Goal: Task Accomplishment & Management: Manage account settings

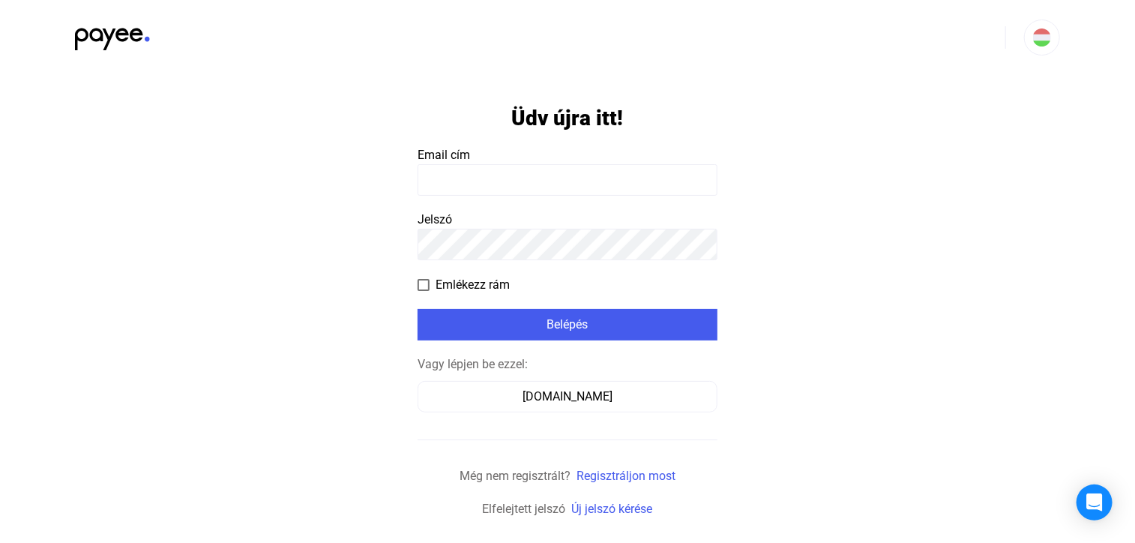
click at [497, 179] on input at bounding box center [568, 179] width 300 height 31
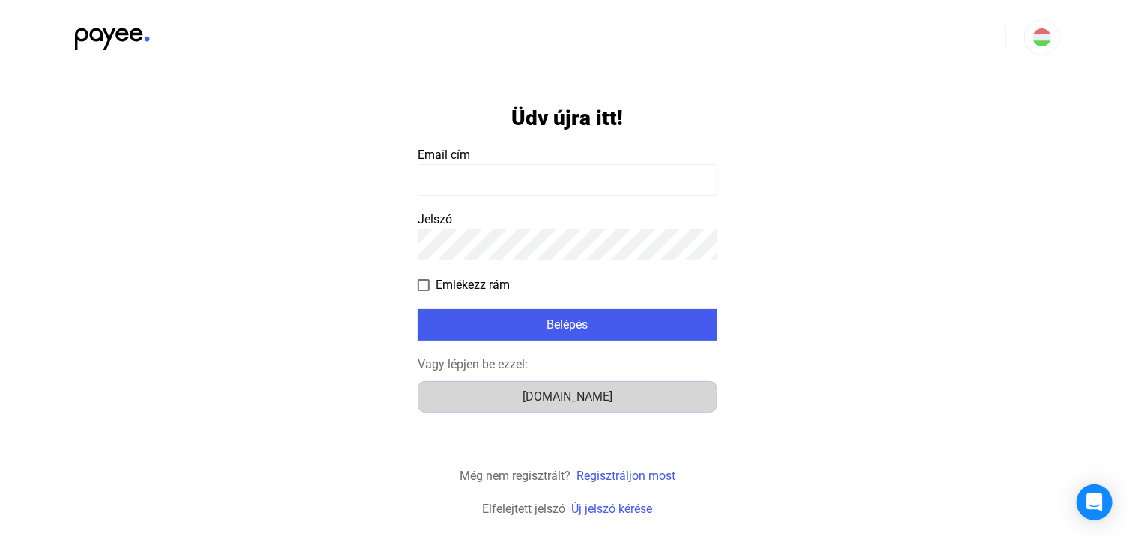
click at [580, 398] on div "[DOMAIN_NAME]" at bounding box center [567, 397] width 289 height 18
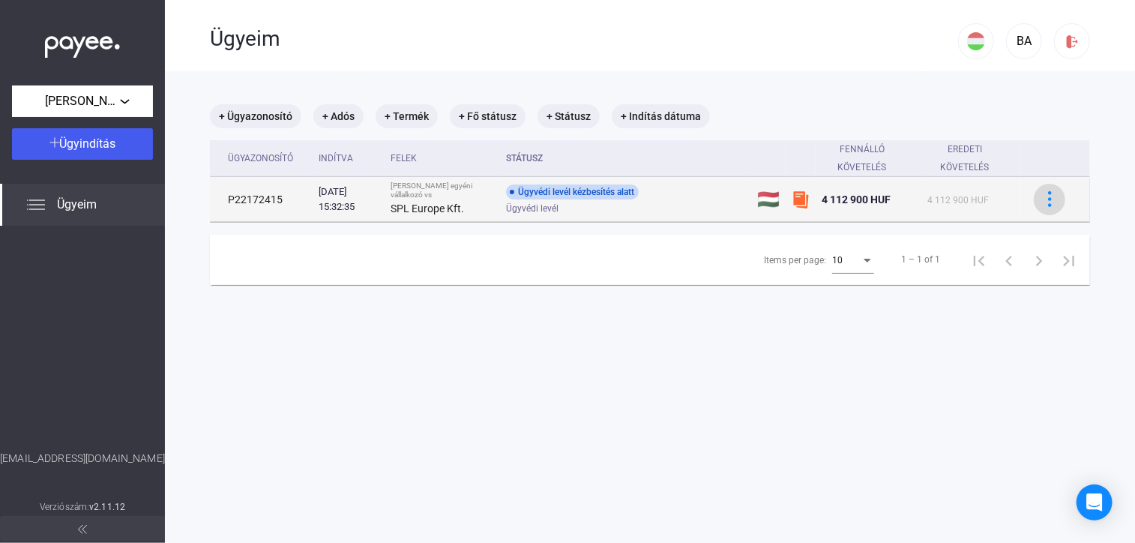
click at [1042, 199] on img at bounding box center [1050, 199] width 16 height 16
click at [1041, 199] on div at bounding box center [567, 271] width 1135 height 543
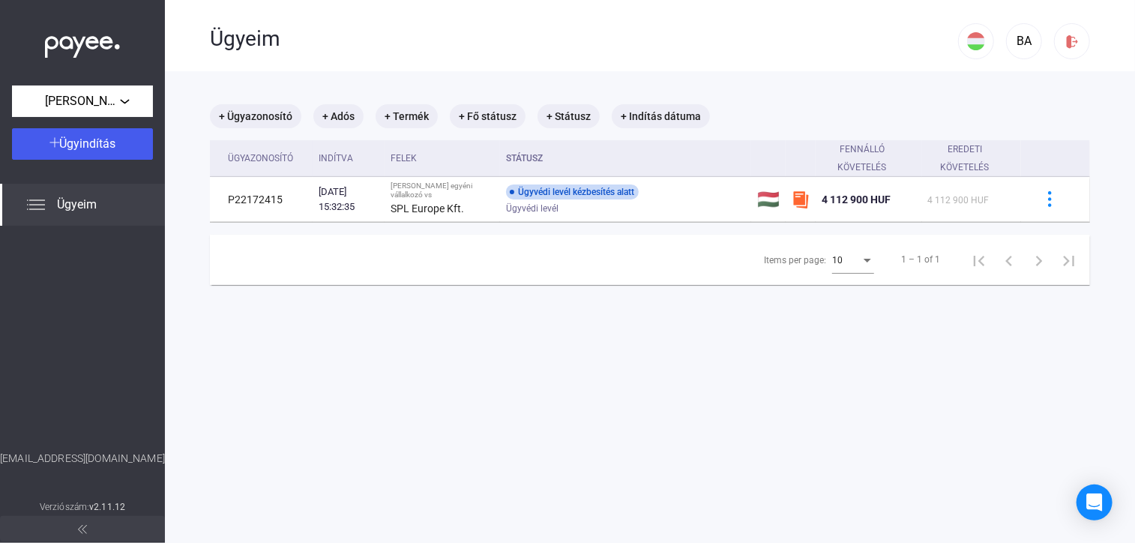
click at [82, 210] on span "Ügyeim" at bounding box center [77, 205] width 40 height 18
click at [84, 203] on span "Ügyeim" at bounding box center [77, 205] width 40 height 18
click at [582, 119] on mat-chip "+ Státusz" at bounding box center [569, 116] width 62 height 24
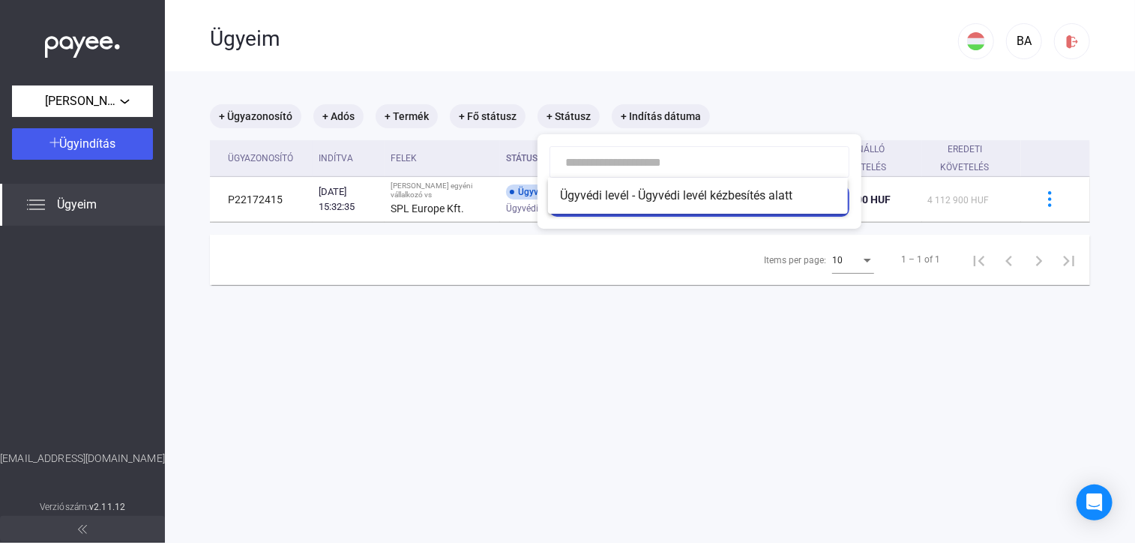
click at [537, 73] on div at bounding box center [567, 271] width 1135 height 543
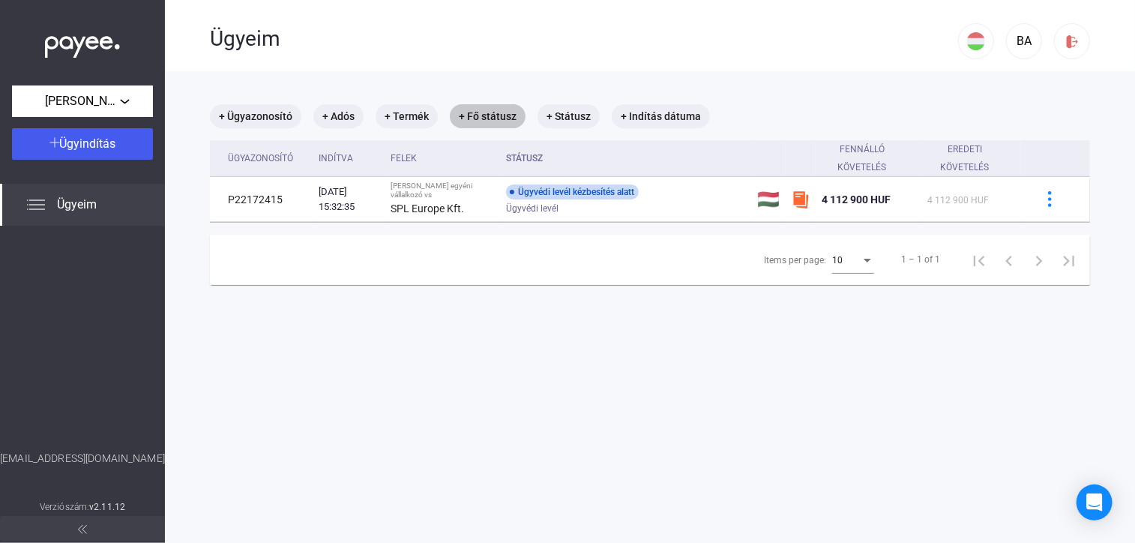
click at [486, 119] on mat-chip "+ Fő státusz" at bounding box center [488, 116] width 76 height 24
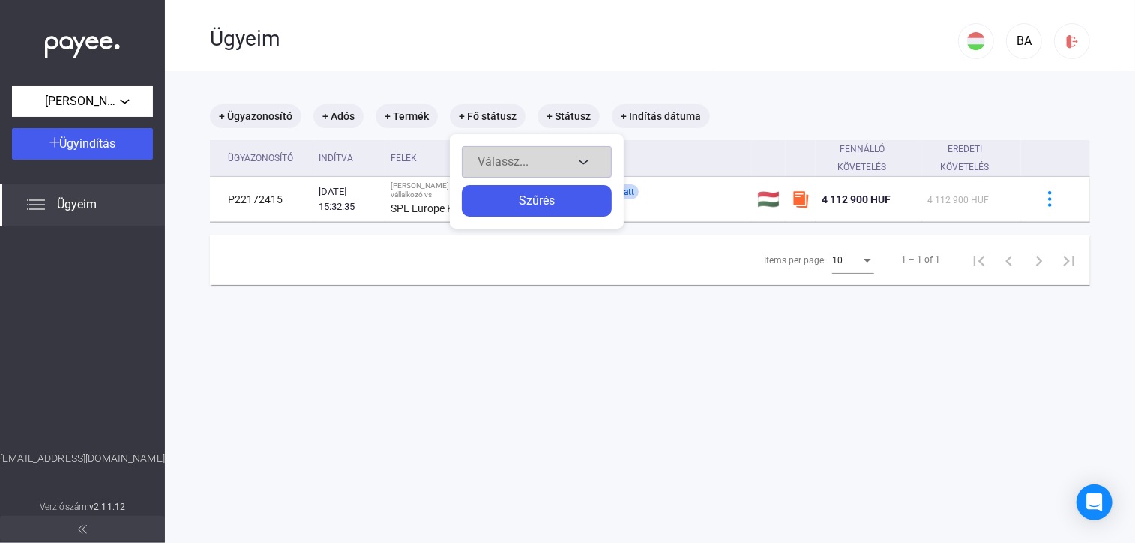
click at [580, 157] on button "Válassz..." at bounding box center [537, 161] width 150 height 31
click at [580, 157] on div at bounding box center [567, 271] width 1135 height 543
click at [453, 71] on div at bounding box center [567, 271] width 1135 height 543
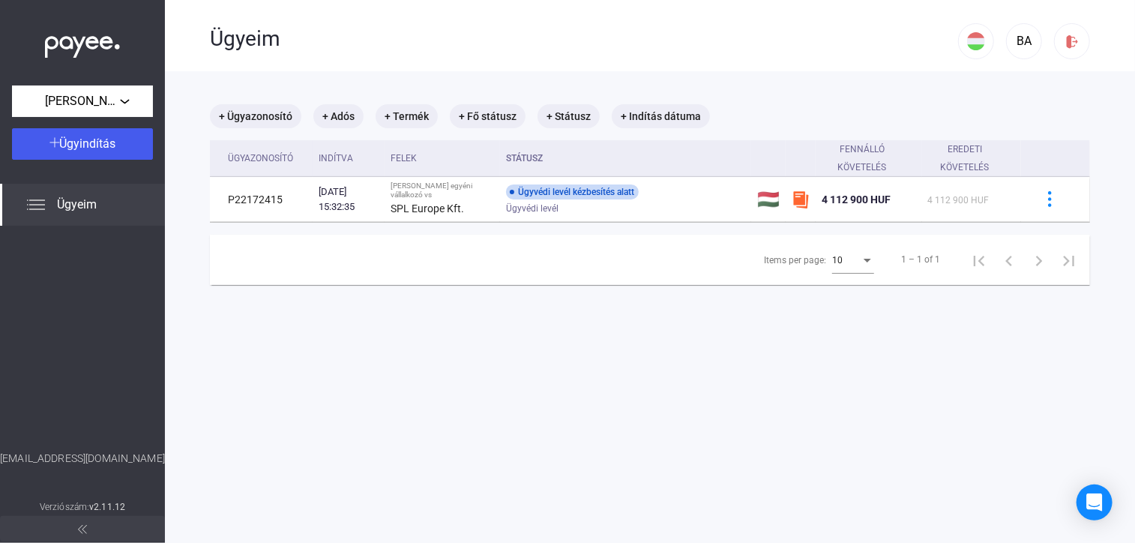
click at [106, 460] on div "hello@payee.tech" at bounding box center [82, 474] width 165 height 47
click at [113, 458] on div "hello@payee.tech" at bounding box center [82, 474] width 165 height 47
click at [1065, 43] on img at bounding box center [1073, 42] width 16 height 16
